Goal: Task Accomplishment & Management: Manage account settings

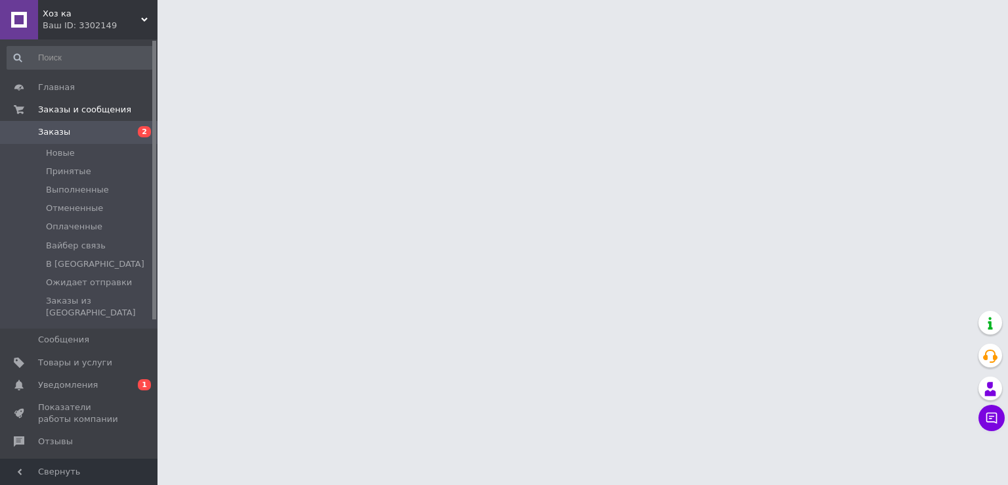
click at [114, 135] on span "Заказы" at bounding box center [79, 132] width 83 height 12
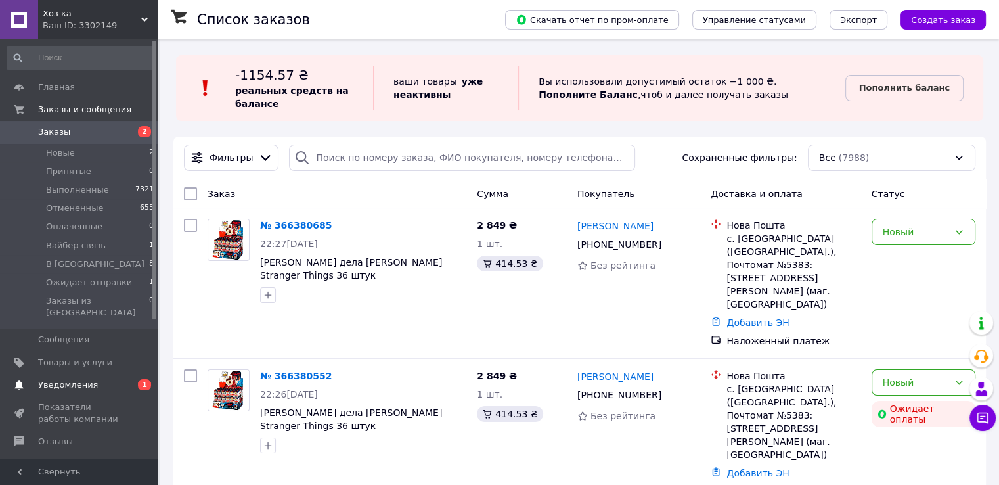
click at [74, 379] on span "Уведомления" at bounding box center [68, 385] width 60 height 12
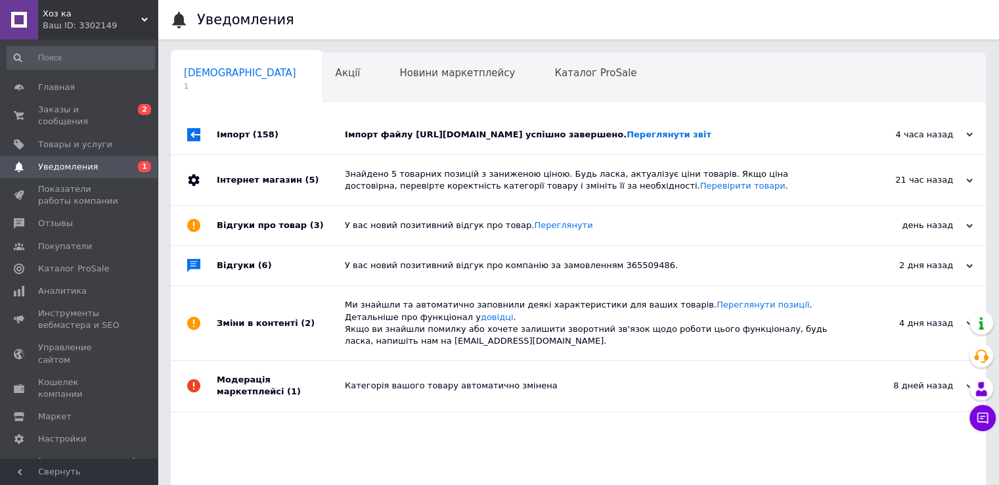
click at [422, 141] on div "Імпорт файлу https://vhozsklad.com.ua/products_feed.xml?hash_tag=e2f04876d075f1…" at bounding box center [593, 135] width 496 height 12
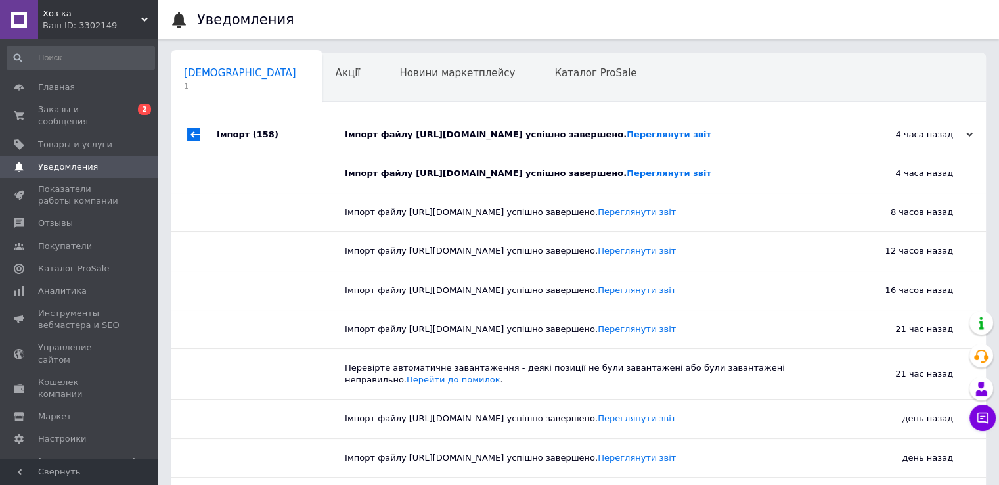
click at [422, 141] on div "Імпорт файлу https://vhozsklad.com.ua/products_feed.xml?hash_tag=e2f04876d075f1…" at bounding box center [593, 135] width 496 height 12
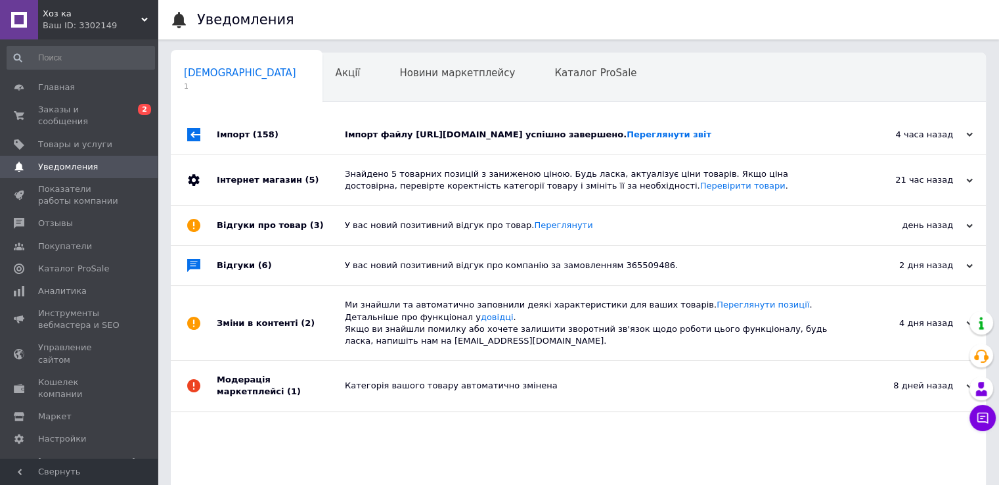
click at [422, 141] on div "Імпорт файлу https://vhozsklad.com.ua/products_feed.xml?hash_tag=e2f04876d075f1…" at bounding box center [593, 135] width 496 height 12
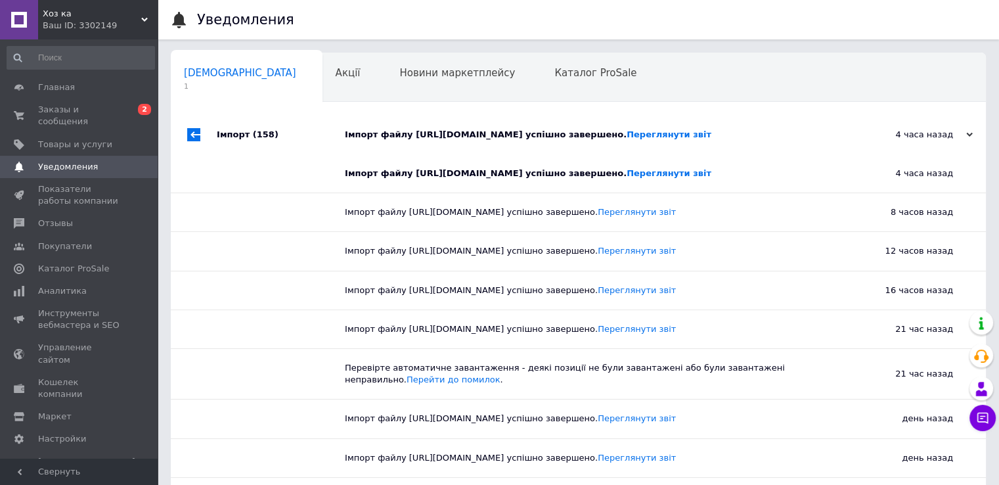
click at [428, 141] on div "Імпорт файлу https://vhozsklad.com.ua/products_feed.xml?hash_tag=e2f04876d075f1…" at bounding box center [593, 135] width 496 height 12
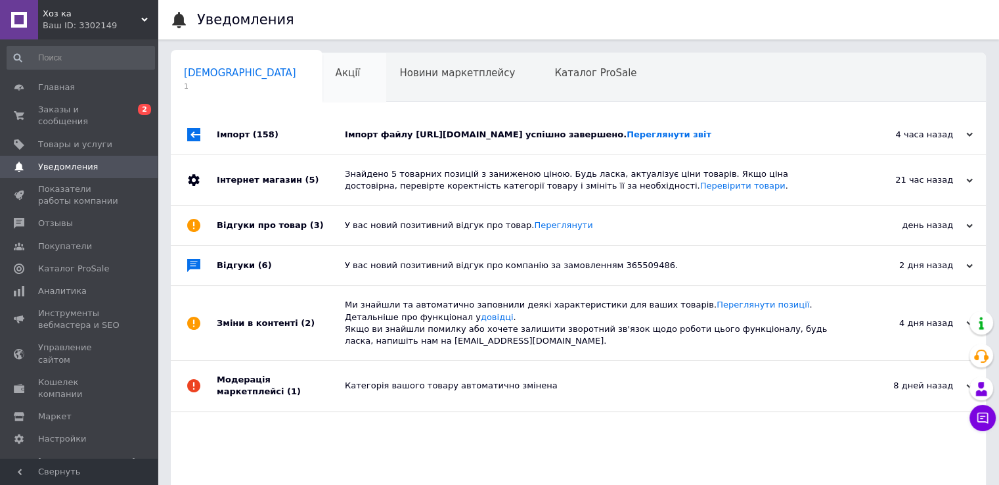
click at [336, 76] on span "Акції" at bounding box center [348, 73] width 25 height 12
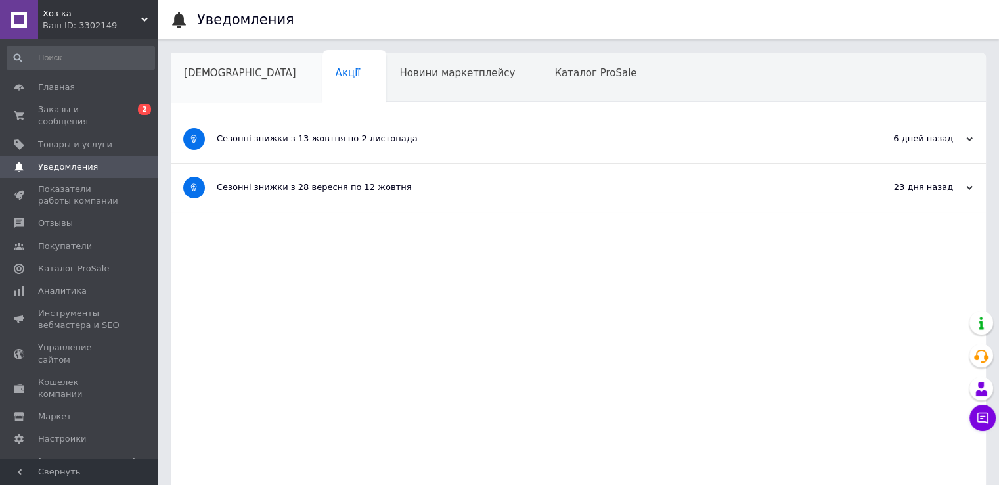
click at [229, 74] on span "Сповіщення" at bounding box center [240, 73] width 112 height 12
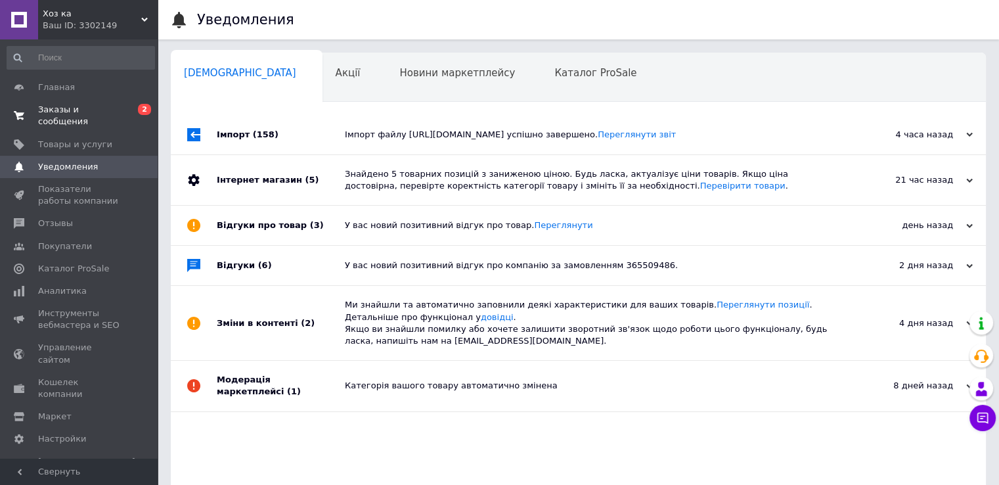
click at [100, 110] on span "Заказы и сообщения" at bounding box center [79, 116] width 83 height 24
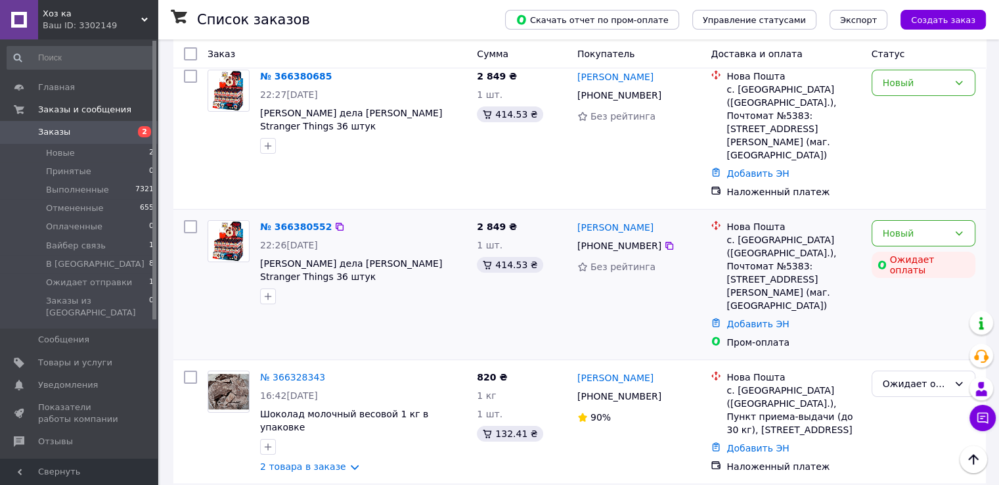
scroll to position [131, 0]
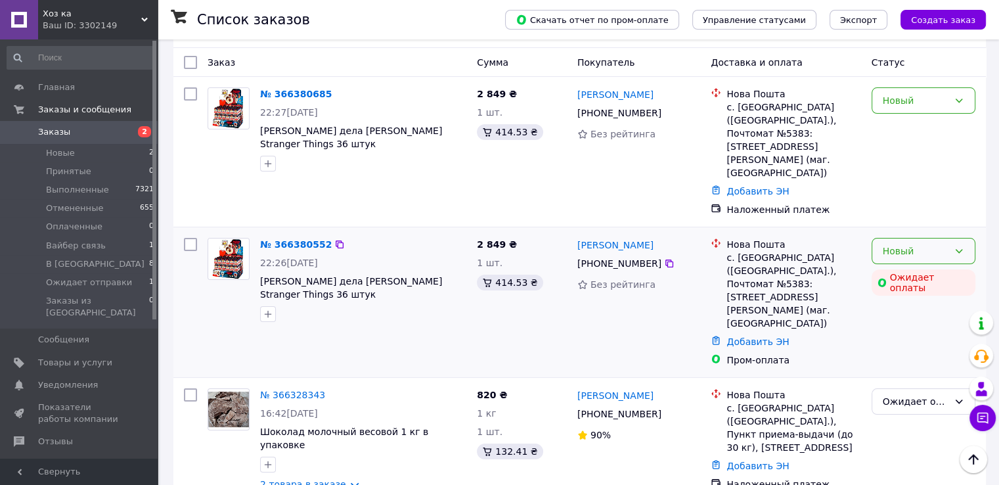
click at [943, 244] on div "Новый" at bounding box center [915, 251] width 66 height 14
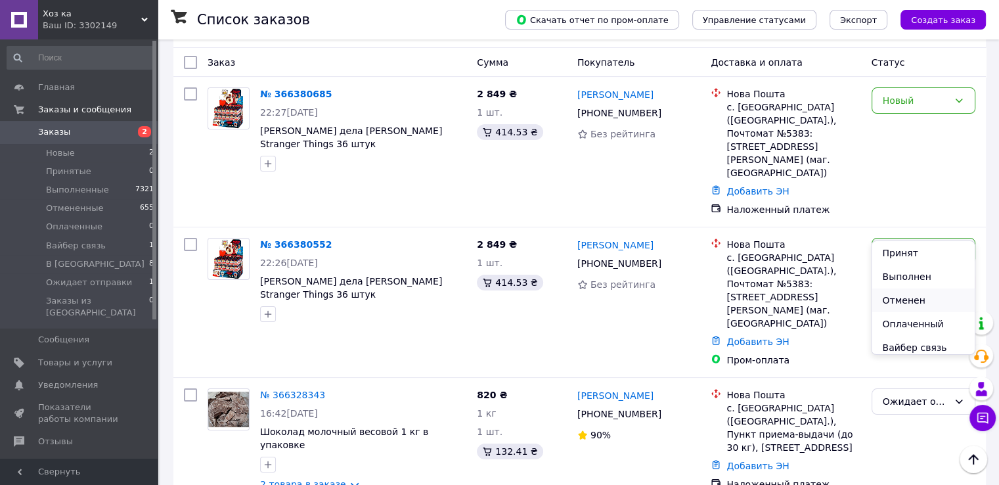
click at [910, 299] on li "Отменен" at bounding box center [922, 300] width 102 height 24
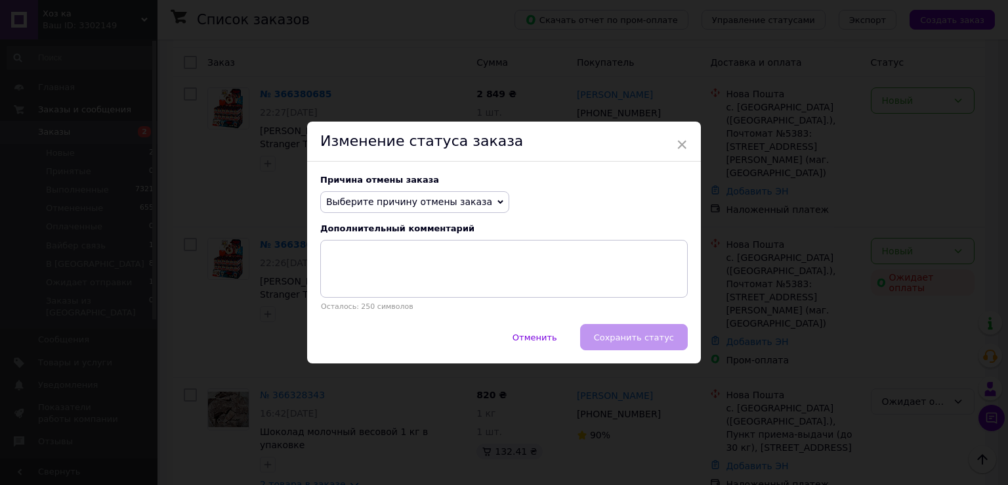
click at [498, 201] on icon at bounding box center [501, 202] width 6 height 4
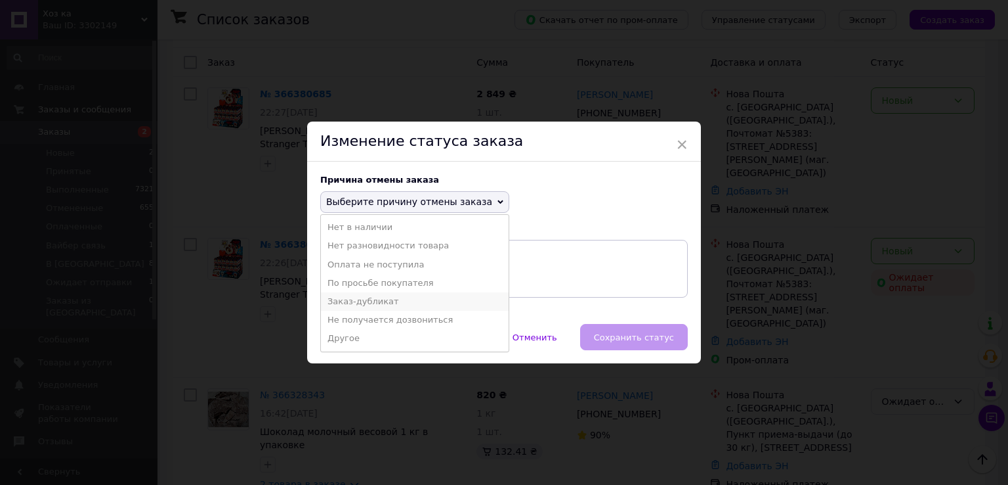
click at [395, 300] on li "Заказ-дубликат" at bounding box center [415, 301] width 188 height 18
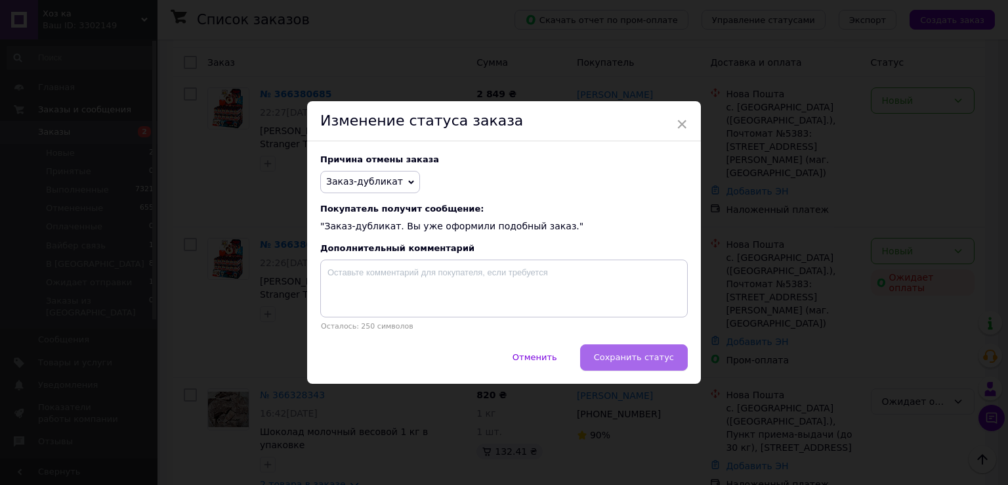
click at [645, 360] on span "Сохранить статус" at bounding box center [634, 357] width 80 height 10
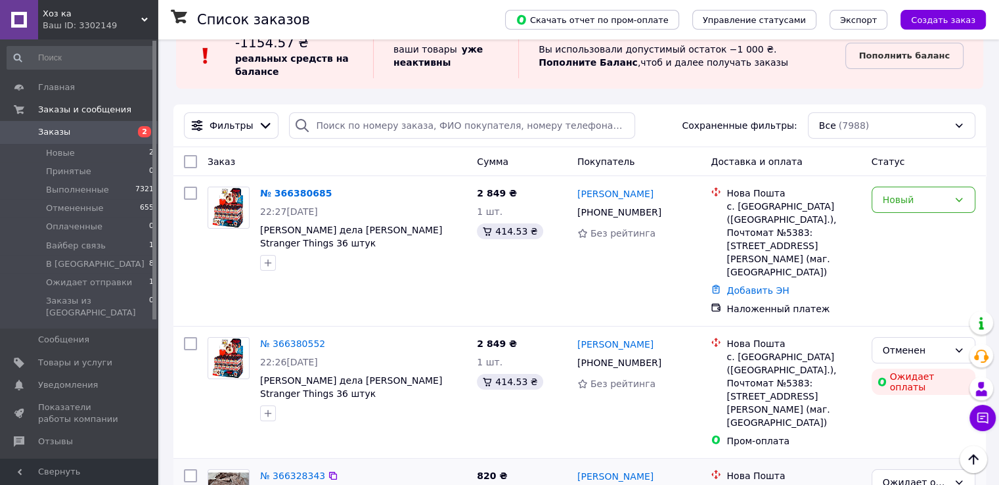
scroll to position [0, 0]
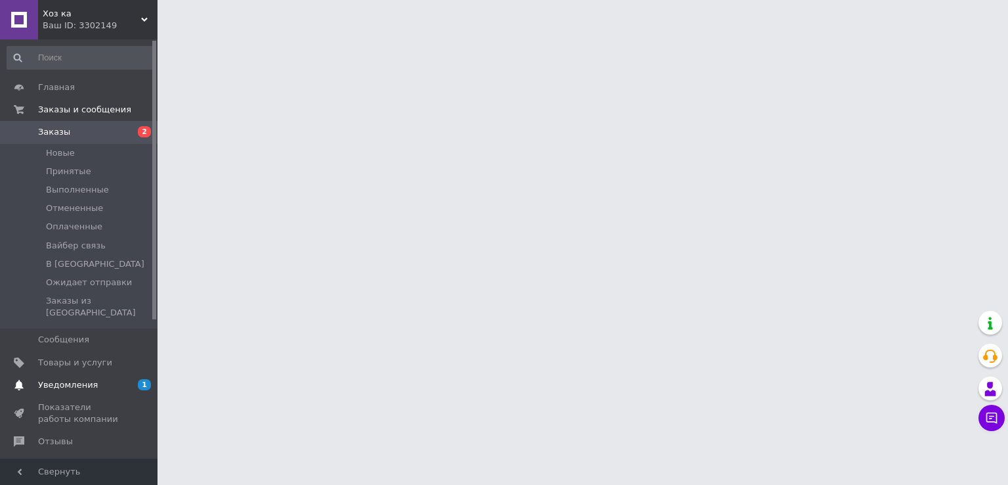
click at [76, 379] on span "Уведомления" at bounding box center [68, 385] width 60 height 12
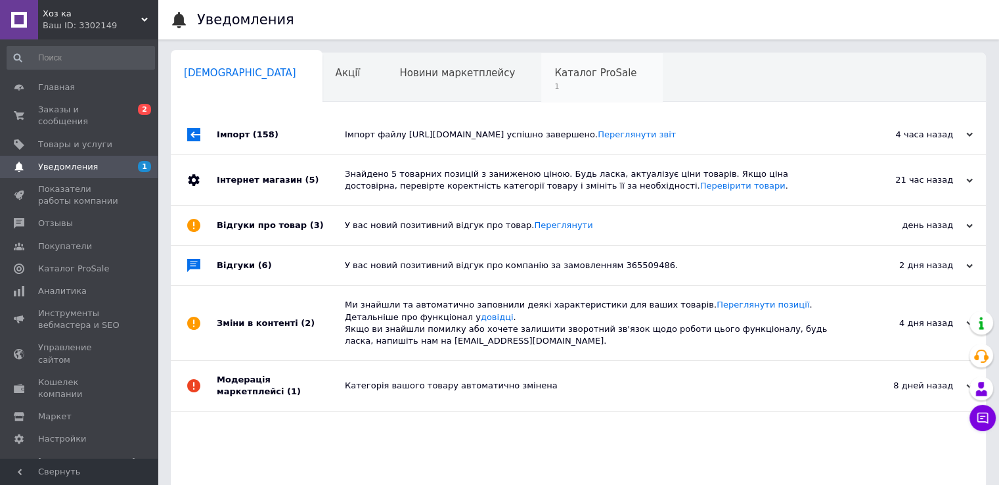
click at [554, 82] on span "1" at bounding box center [595, 86] width 82 height 10
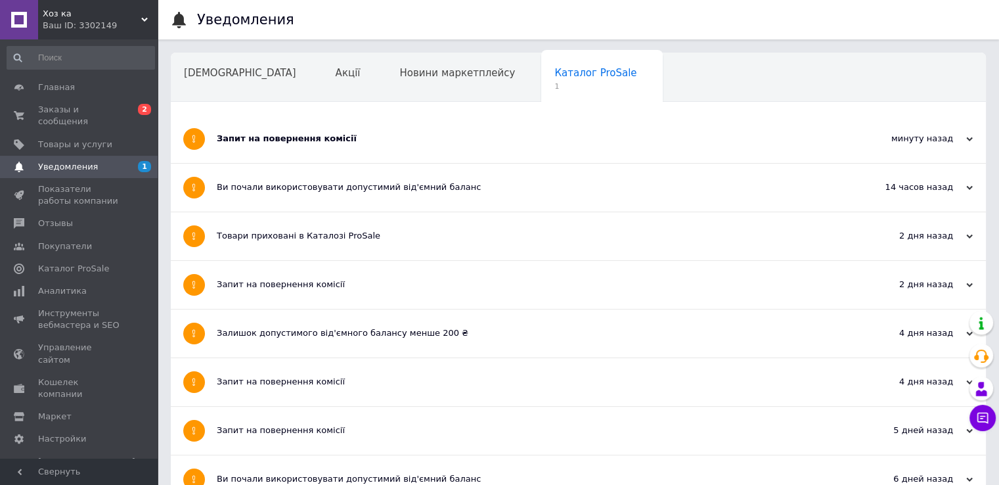
click at [298, 142] on div "Запит на повернення комісії" at bounding box center [529, 139] width 624 height 12
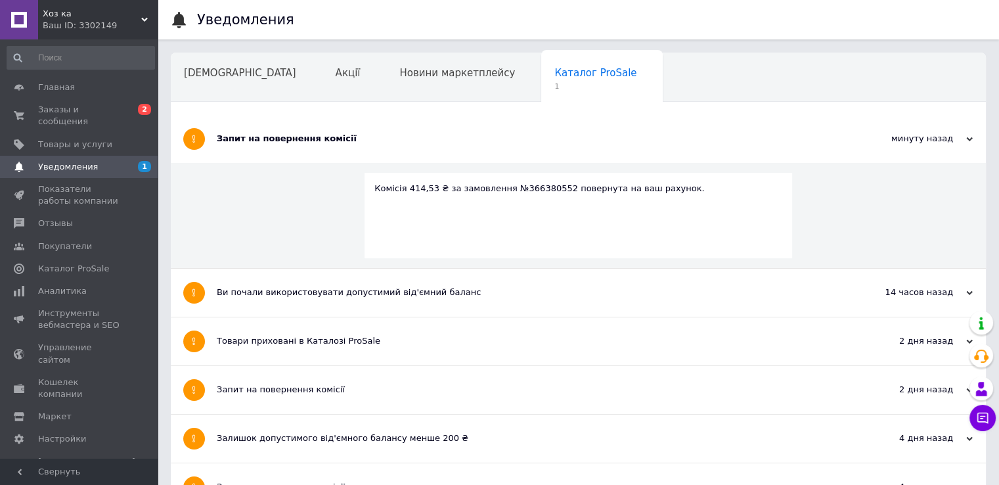
click at [303, 136] on div "Запит на повернення комісії" at bounding box center [529, 139] width 624 height 12
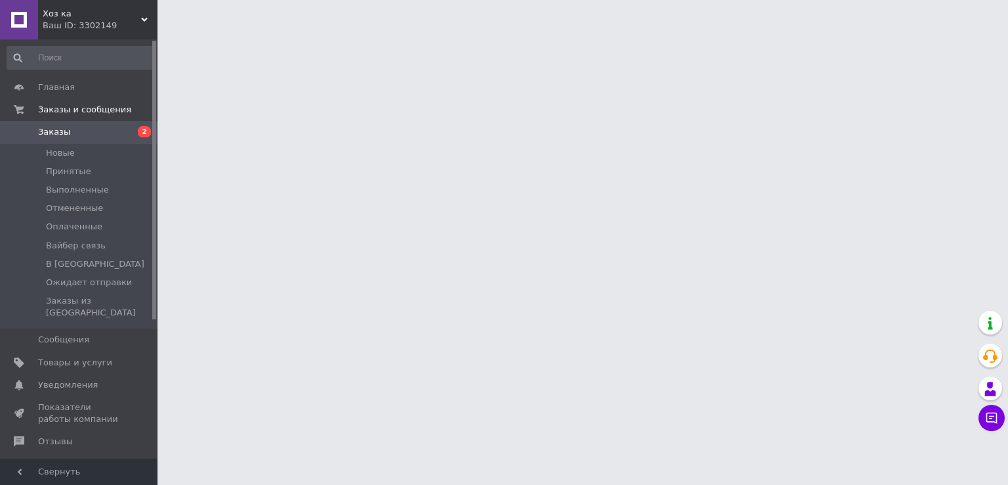
click at [77, 128] on span "Заказы" at bounding box center [79, 132] width 83 height 12
click at [146, 132] on span "2" at bounding box center [144, 131] width 13 height 11
click at [83, 133] on span "Заказы" at bounding box center [79, 132] width 83 height 12
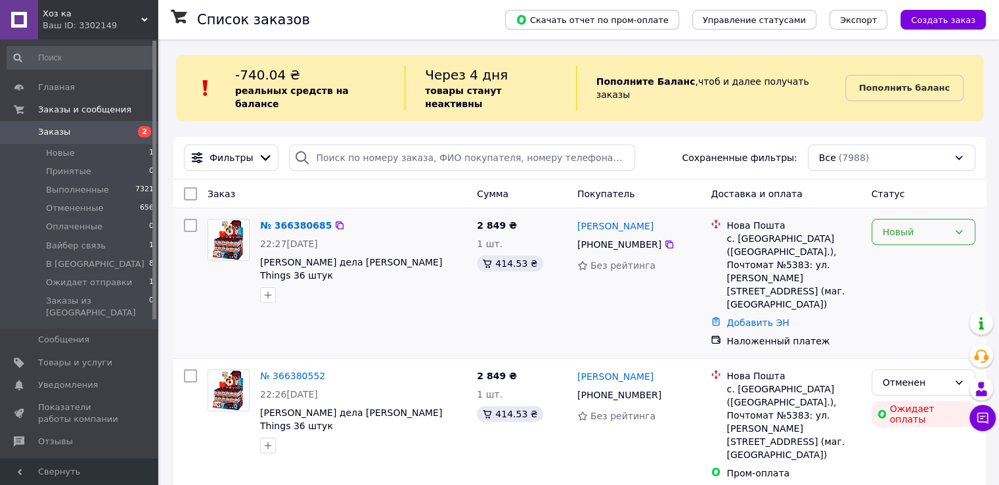
click at [930, 225] on div "Новый" at bounding box center [915, 232] width 66 height 14
click at [904, 246] on li "Принят" at bounding box center [922, 248] width 102 height 24
click at [293, 220] on link "№ 366380685" at bounding box center [292, 225] width 65 height 11
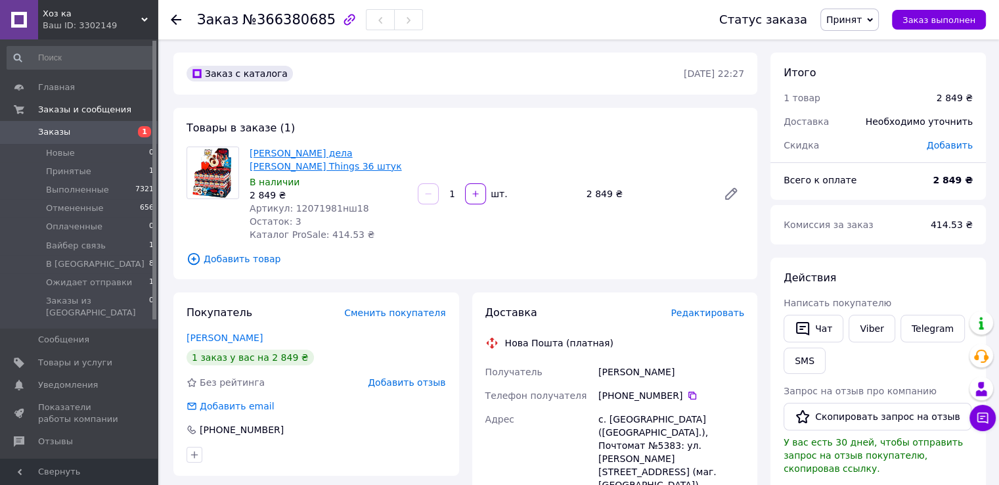
click at [316, 162] on link "[PERSON_NAME] дела [PERSON_NAME] Things 36 штук" at bounding box center [325, 160] width 152 height 24
click at [63, 132] on span "Заказы" at bounding box center [54, 132] width 32 height 12
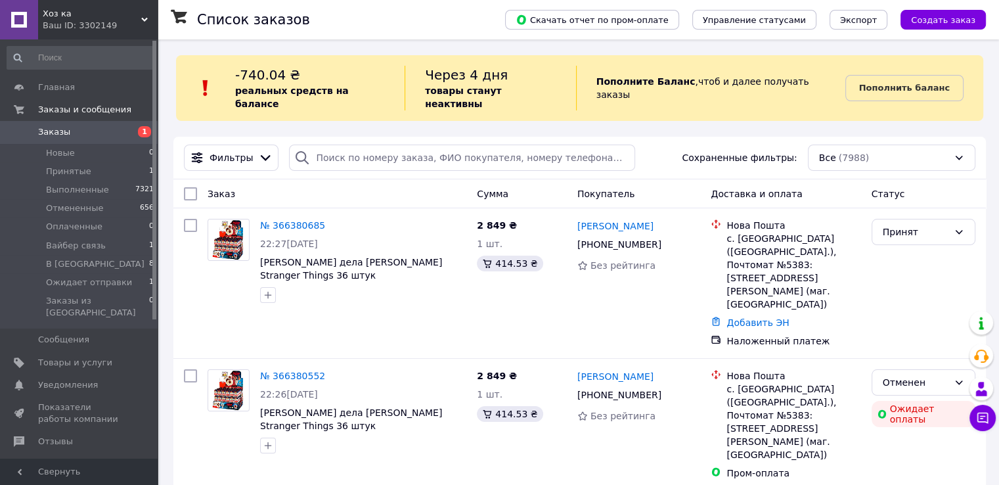
click at [86, 129] on span "Заказы" at bounding box center [79, 132] width 83 height 12
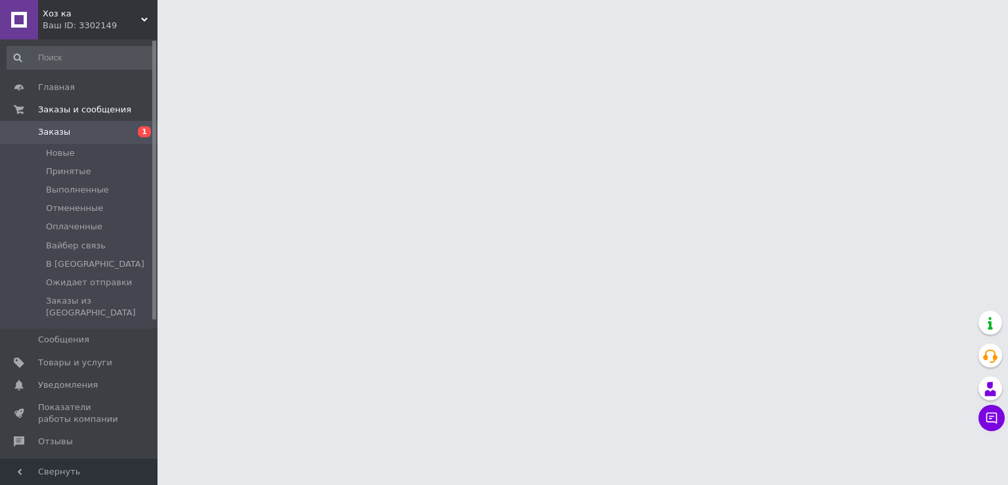
click at [85, 131] on span "Заказы" at bounding box center [79, 132] width 83 height 12
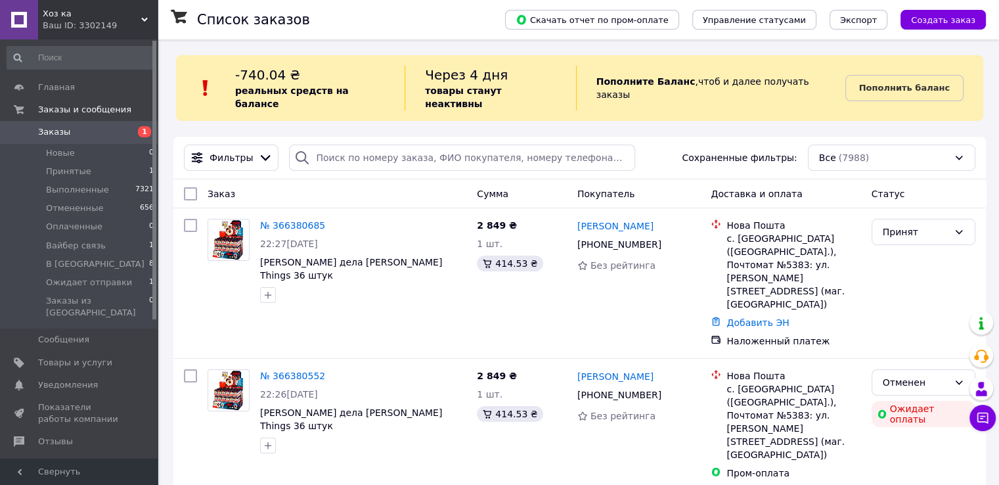
drag, startPoint x: 73, startPoint y: 129, endPoint x: 62, endPoint y: 89, distance: 42.2
click at [72, 129] on span "Заказы" at bounding box center [79, 132] width 83 height 12
click at [927, 225] on div "Принят" at bounding box center [915, 232] width 66 height 14
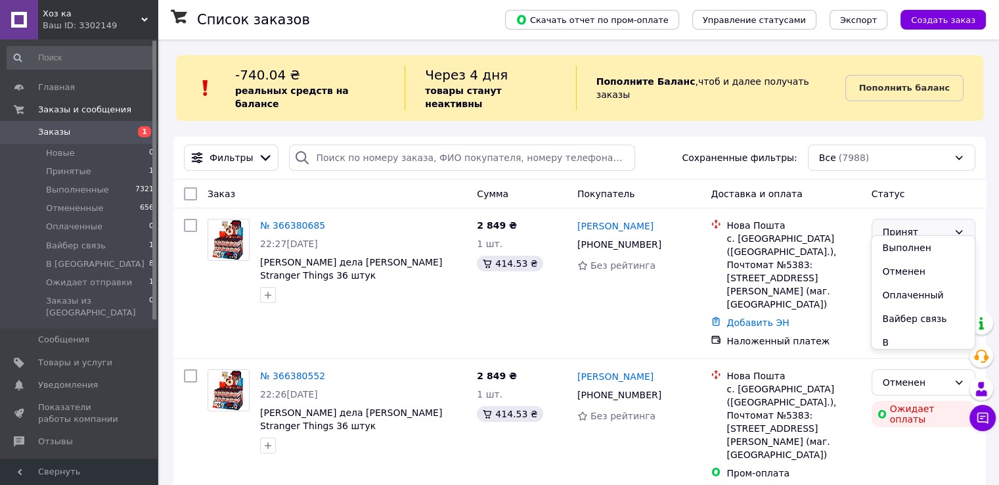
click at [659, 150] on div "Фильтры Сохраненные фильтры: Все (7988)" at bounding box center [580, 157] width 802 height 26
click at [925, 225] on div "Принят" at bounding box center [915, 232] width 66 height 14
click at [93, 244] on span "Вайбер связь" at bounding box center [76, 246] width 60 height 12
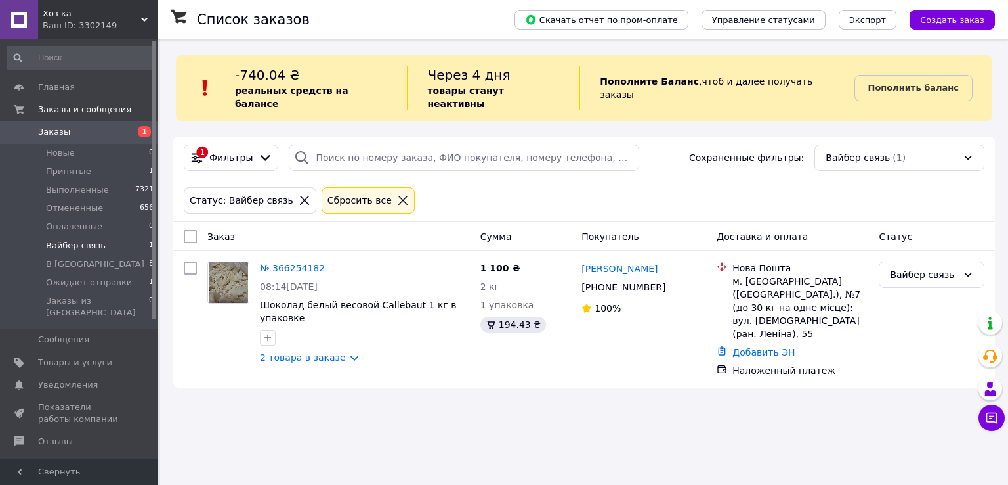
click at [83, 130] on span "Заказы" at bounding box center [79, 132] width 83 height 12
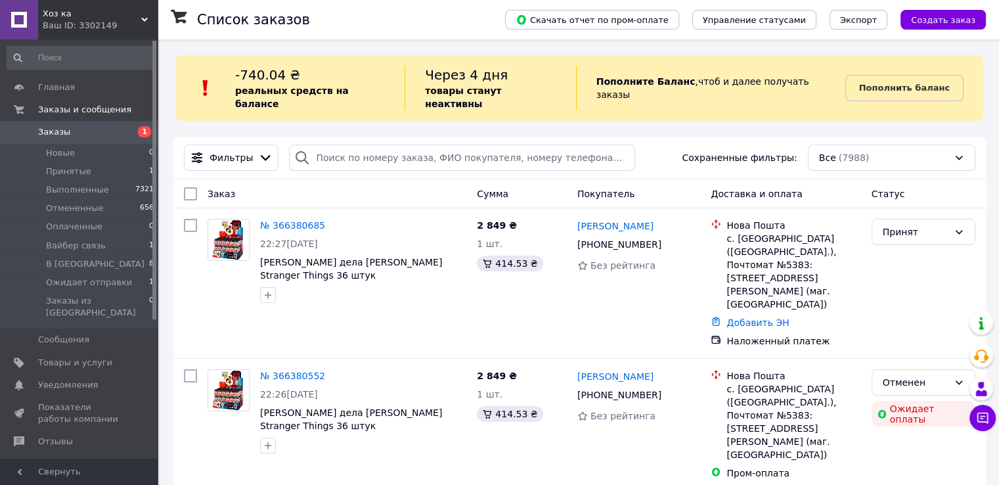
click at [88, 130] on span "Заказы" at bounding box center [79, 132] width 83 height 12
click at [89, 133] on span "Заказы" at bounding box center [79, 132] width 83 height 12
click at [64, 133] on span "Заказы" at bounding box center [54, 132] width 32 height 12
click at [80, 131] on span "Заказы" at bounding box center [79, 132] width 83 height 12
click at [57, 134] on span "Заказы" at bounding box center [54, 132] width 32 height 12
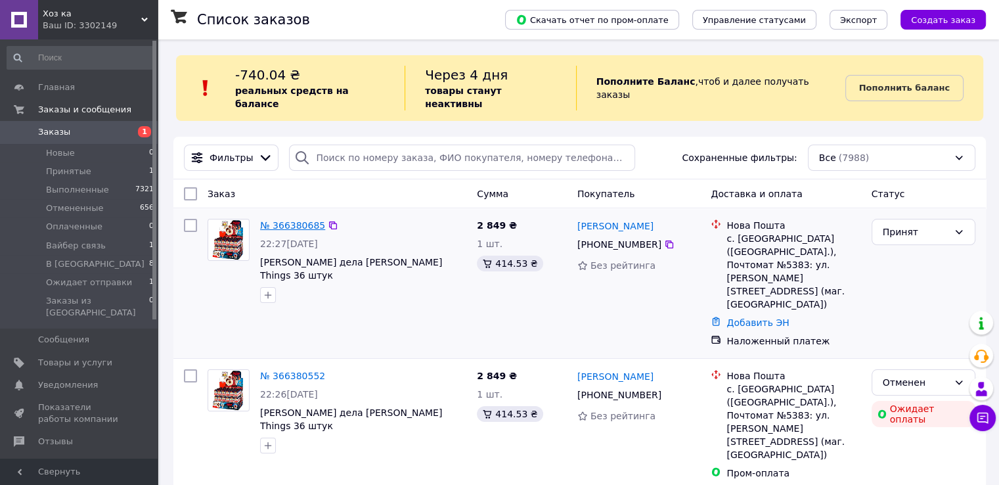
click at [300, 220] on link "№ 366380685" at bounding box center [292, 225] width 65 height 11
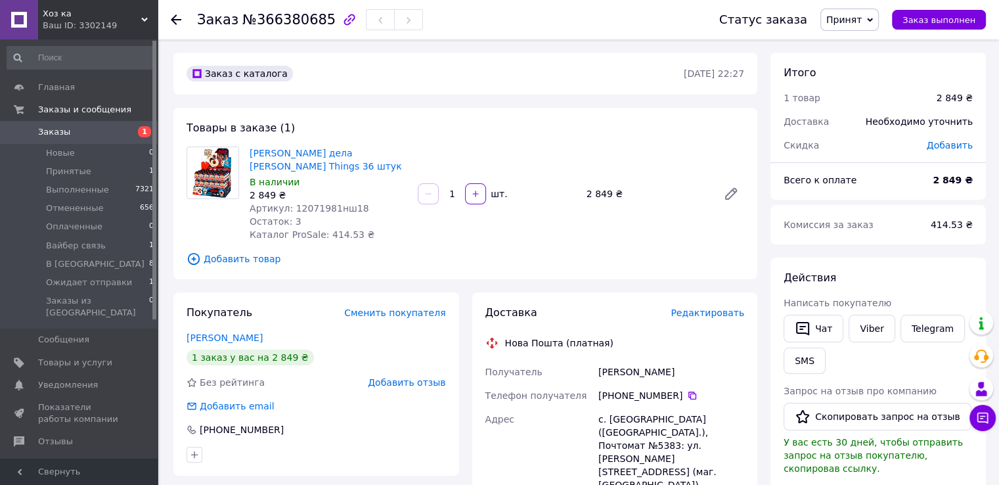
click at [54, 133] on span "Заказы" at bounding box center [54, 132] width 32 height 12
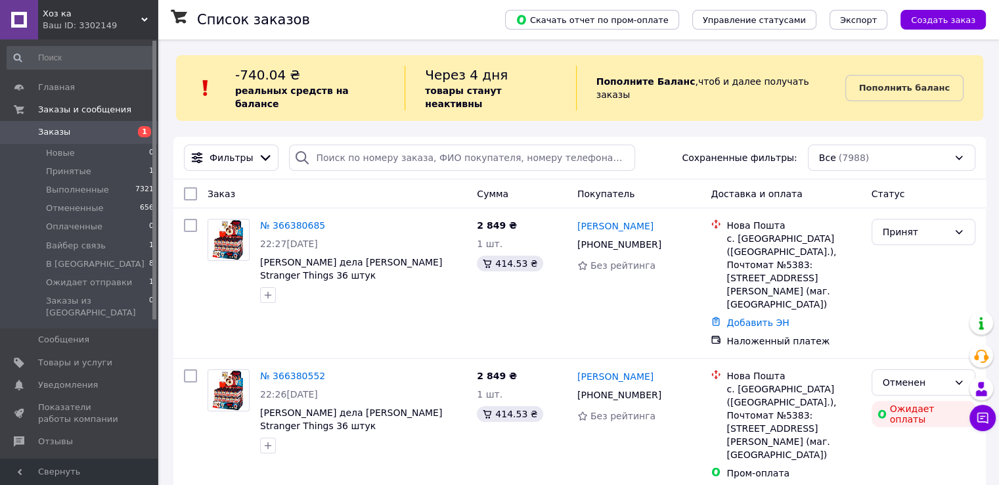
click at [87, 129] on span "Заказы" at bounding box center [79, 132] width 83 height 12
